Goal: Task Accomplishment & Management: Manage account settings

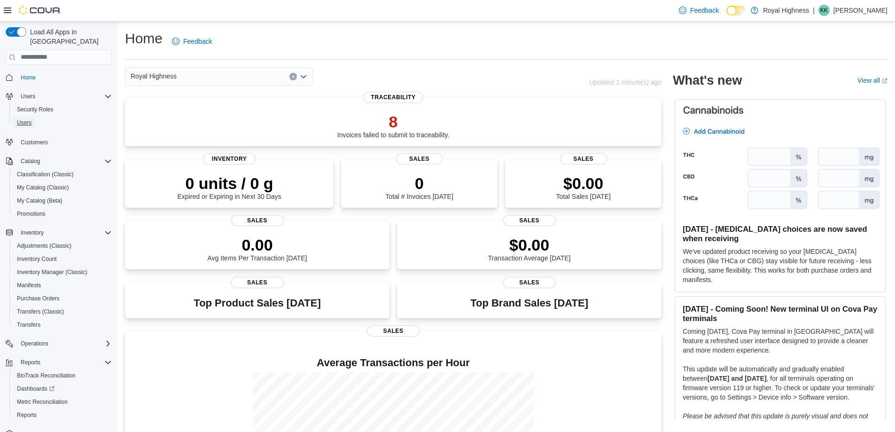
click at [23, 119] on span "Users" at bounding box center [24, 123] width 15 height 8
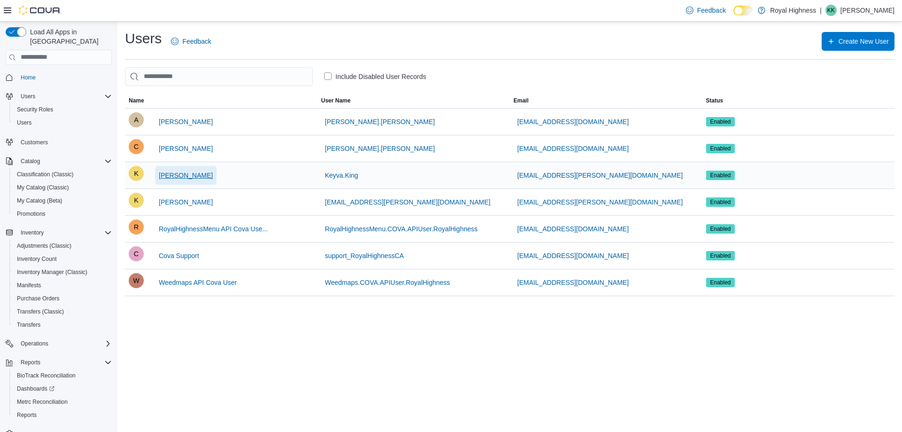
click at [175, 178] on span "[PERSON_NAME]" at bounding box center [186, 174] width 54 height 9
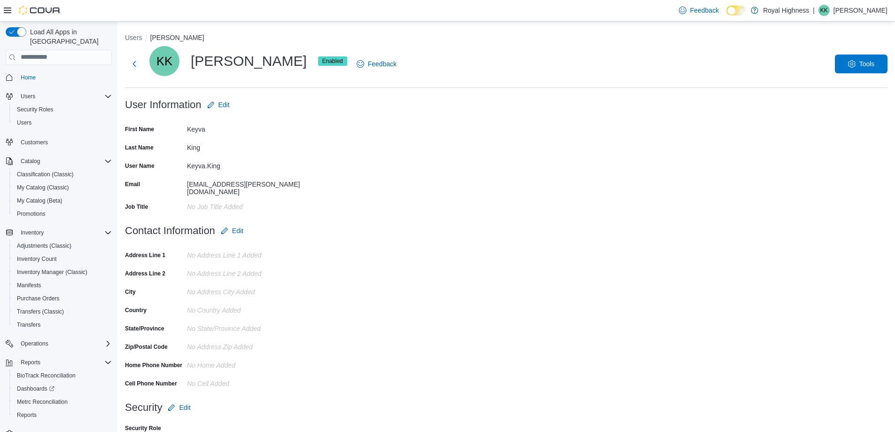
click at [322, 63] on span "Enabled" at bounding box center [332, 61] width 21 height 8
click at [166, 62] on span "KK" at bounding box center [164, 61] width 16 height 30
click at [136, 66] on button "Next" at bounding box center [134, 63] width 19 height 19
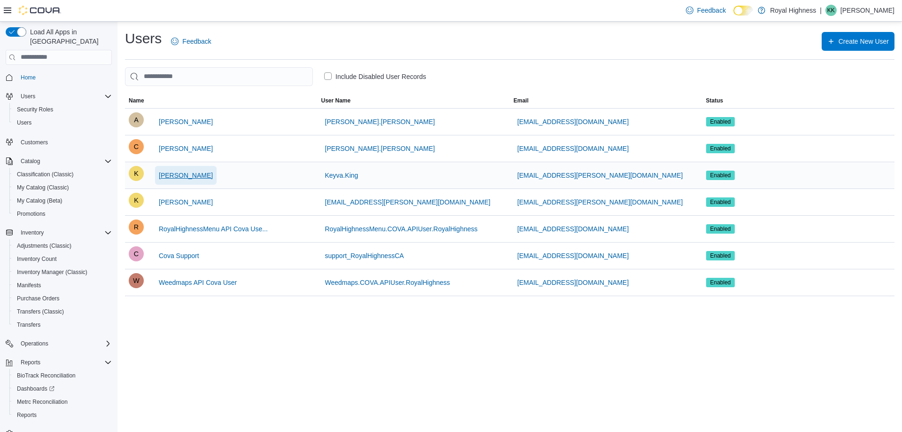
click at [164, 175] on span "[PERSON_NAME]" at bounding box center [186, 174] width 54 height 9
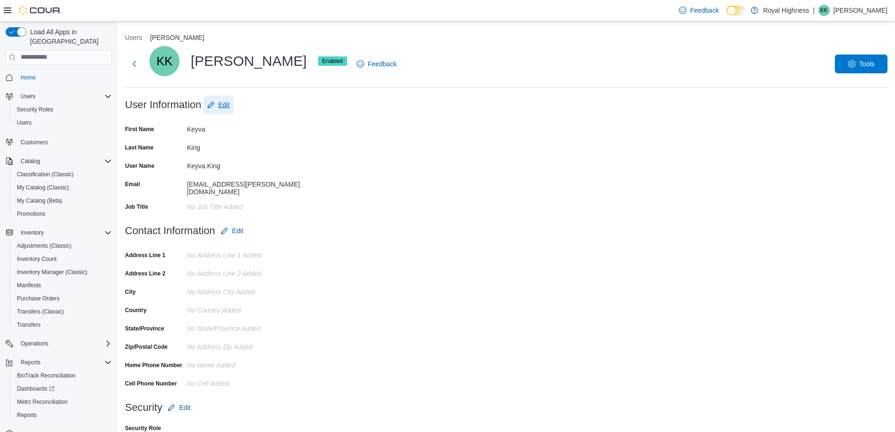
click at [220, 102] on span "Edit" at bounding box center [223, 104] width 11 height 9
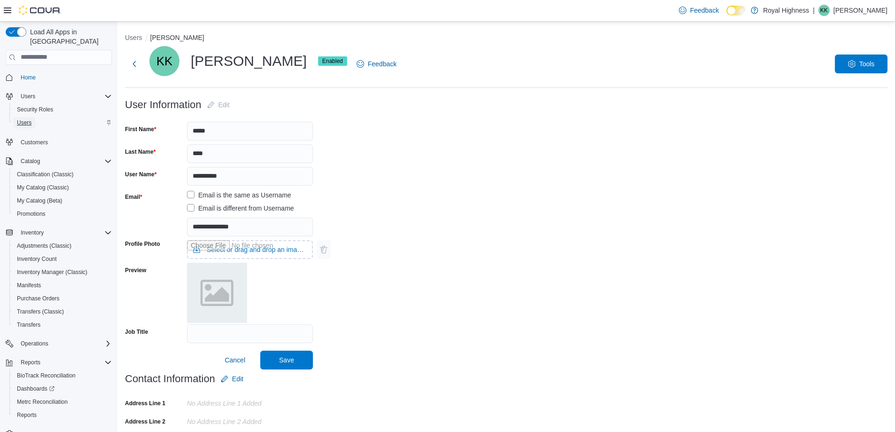
click at [26, 119] on span "Users" at bounding box center [24, 123] width 15 height 8
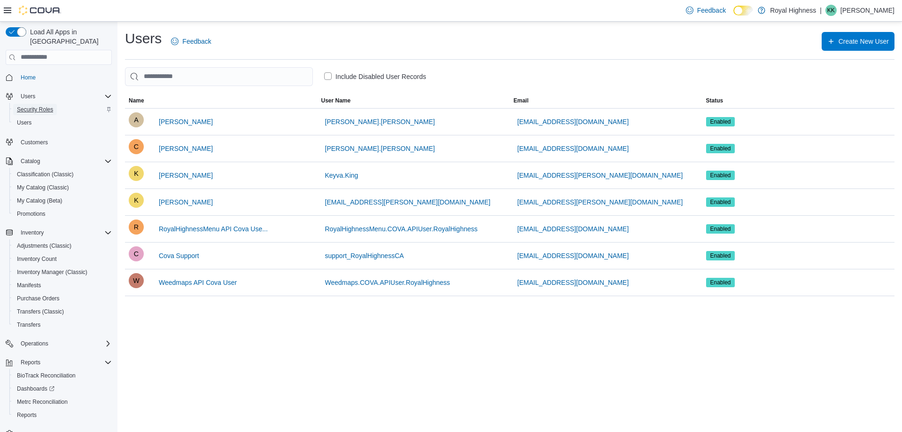
click at [28, 106] on span "Security Roles" at bounding box center [35, 110] width 36 height 8
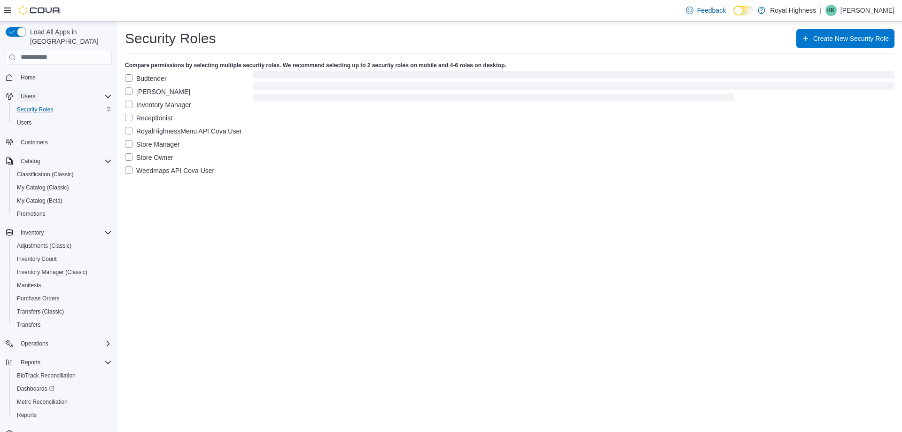
click at [30, 93] on span "Users" at bounding box center [28, 97] width 15 height 8
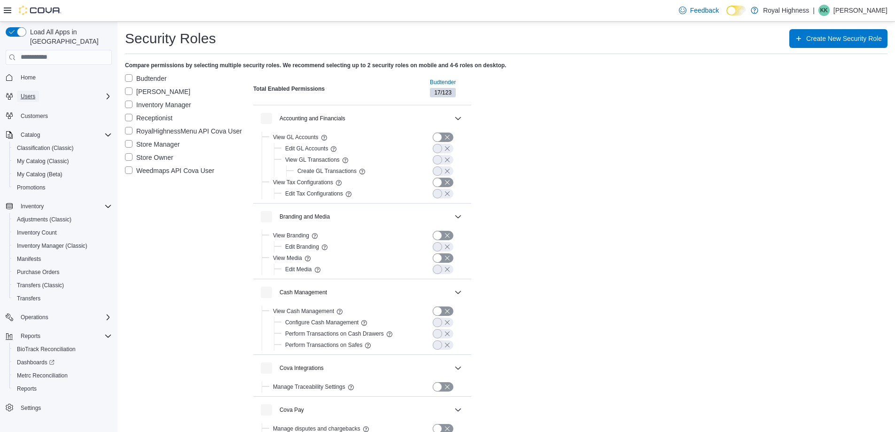
click at [30, 93] on span "Users" at bounding box center [28, 97] width 15 height 8
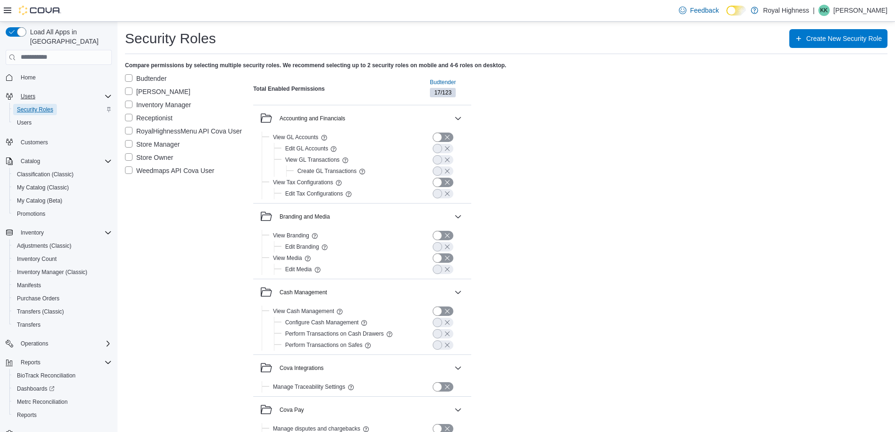
click at [25, 106] on span "Security Roles" at bounding box center [35, 110] width 36 height 8
click at [30, 119] on span "Users" at bounding box center [24, 123] width 15 height 8
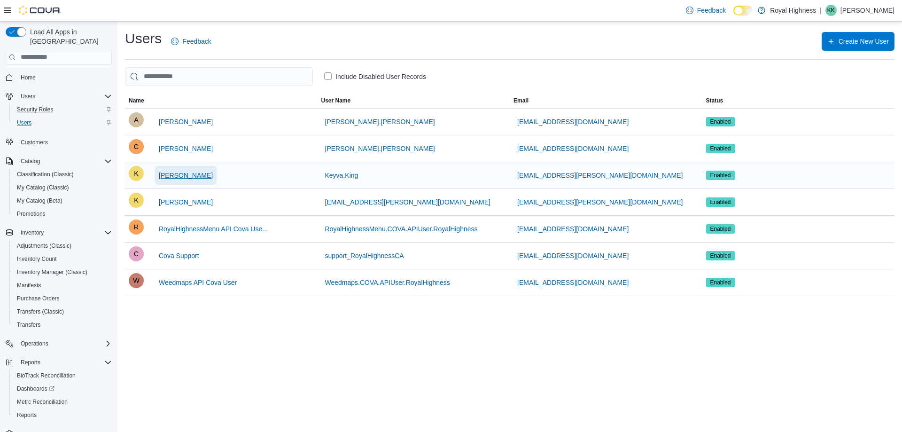
click at [184, 177] on span "[PERSON_NAME]" at bounding box center [186, 174] width 54 height 9
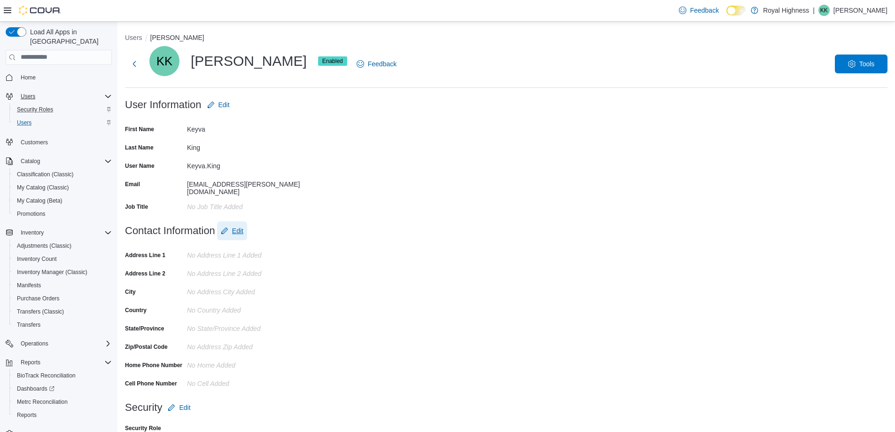
click at [225, 227] on icon "button" at bounding box center [224, 230] width 7 height 7
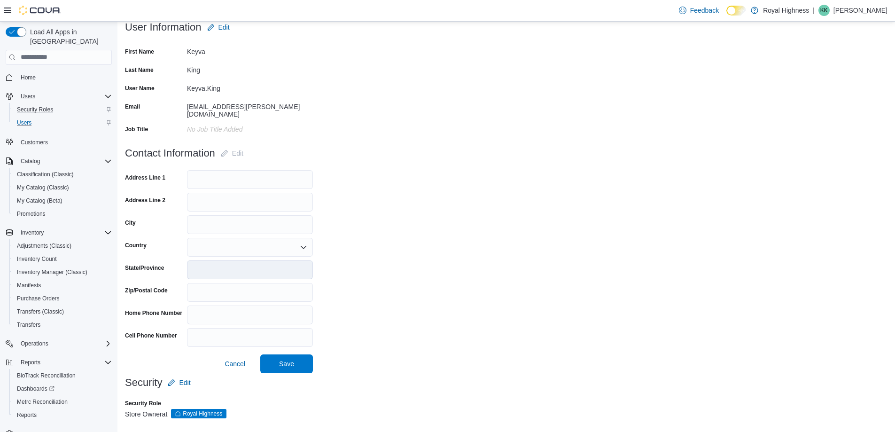
scroll to position [78, 0]
click at [228, 363] on span "Cancel" at bounding box center [234, 362] width 21 height 9
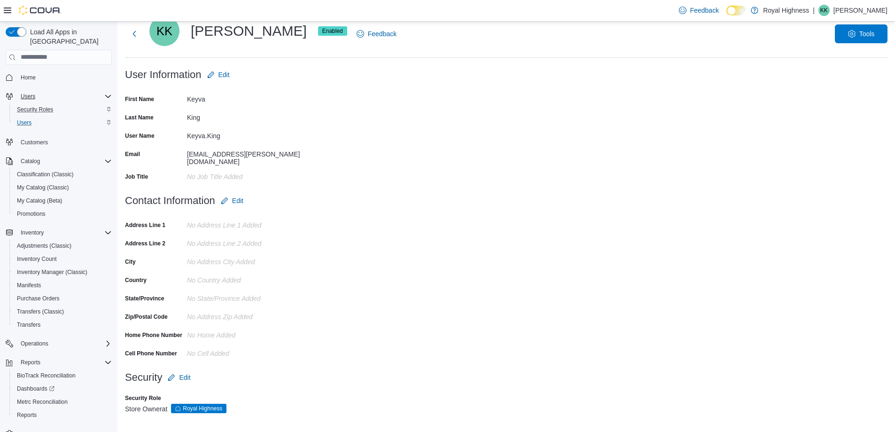
scroll to position [26, 0]
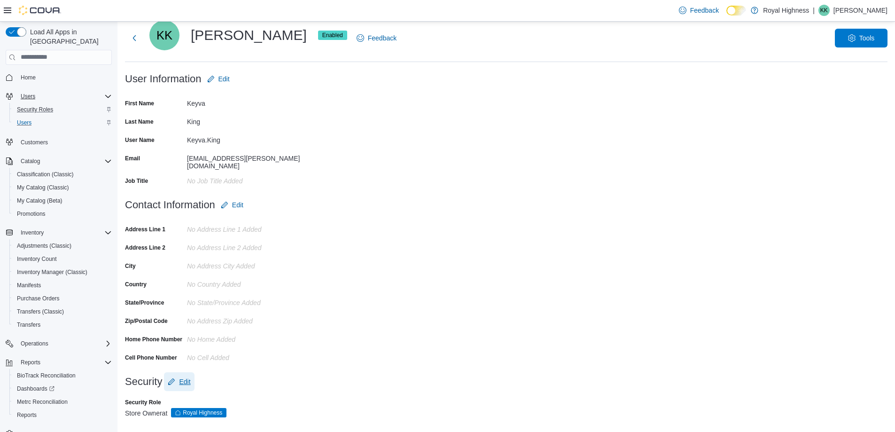
click at [183, 377] on span "Edit" at bounding box center [184, 381] width 11 height 9
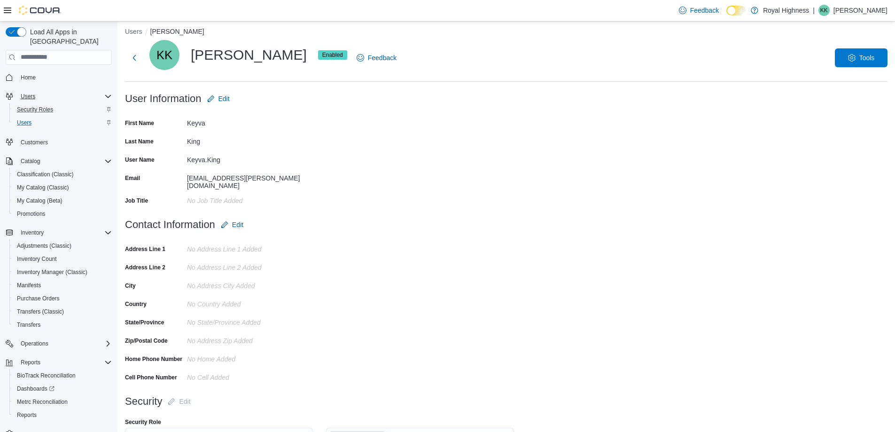
scroll to position [0, 0]
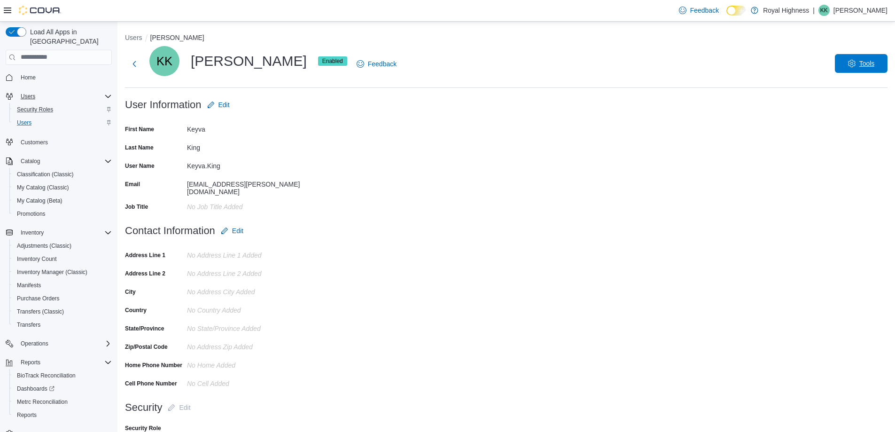
click at [854, 65] on span "Tools" at bounding box center [860, 63] width 41 height 19
click at [850, 88] on span "Reset Password" at bounding box center [852, 88] width 55 height 11
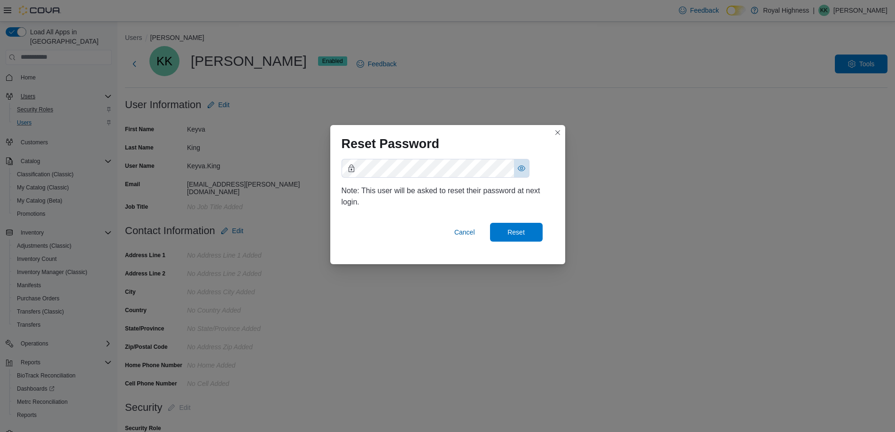
click at [521, 167] on button "Show password as plain text. Note: this will visually expose your password on t…" at bounding box center [521, 168] width 15 height 18
click at [522, 230] on span "Reset" at bounding box center [515, 231] width 17 height 9
